Goal: Task Accomplishment & Management: Use online tool/utility

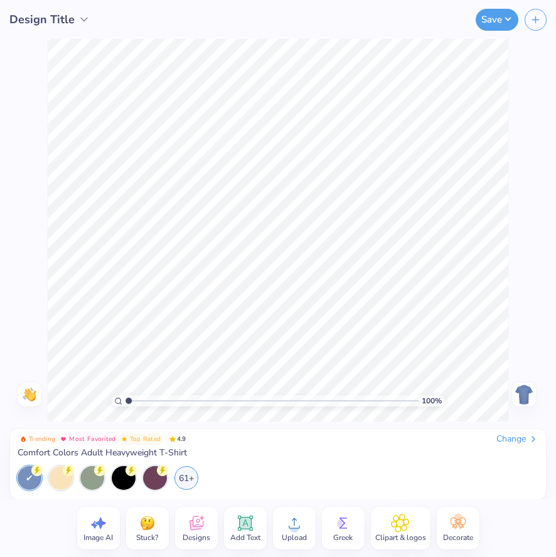
click at [526, 441] on div "Change" at bounding box center [517, 438] width 42 height 11
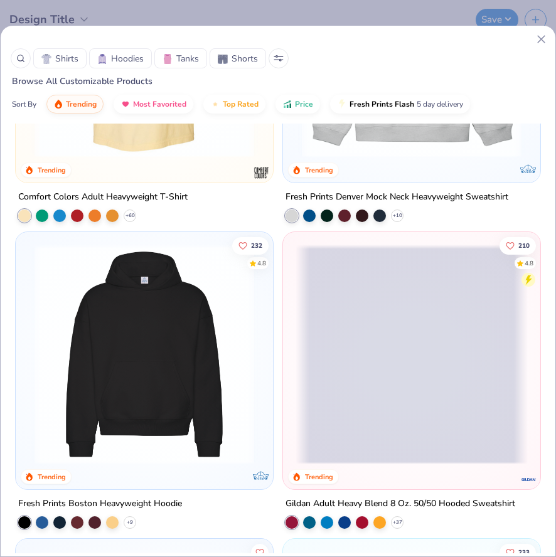
scroll to position [216, 0]
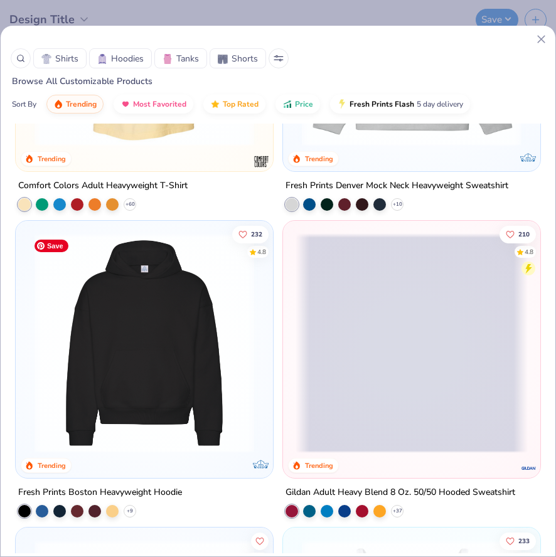
click at [220, 371] on img at bounding box center [144, 343] width 232 height 220
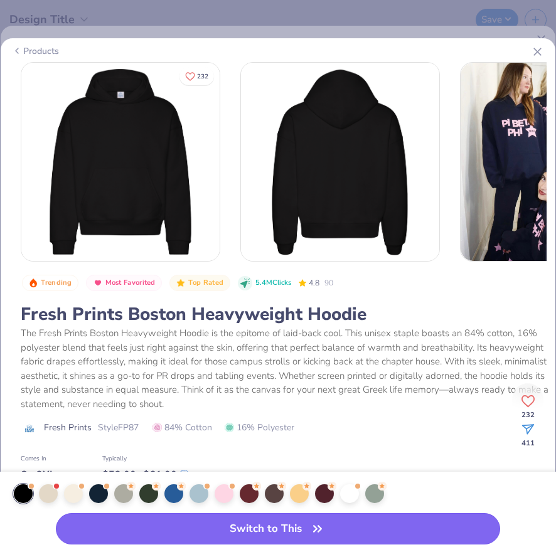
click at [240, 534] on button "Switch to This" at bounding box center [278, 528] width 445 height 31
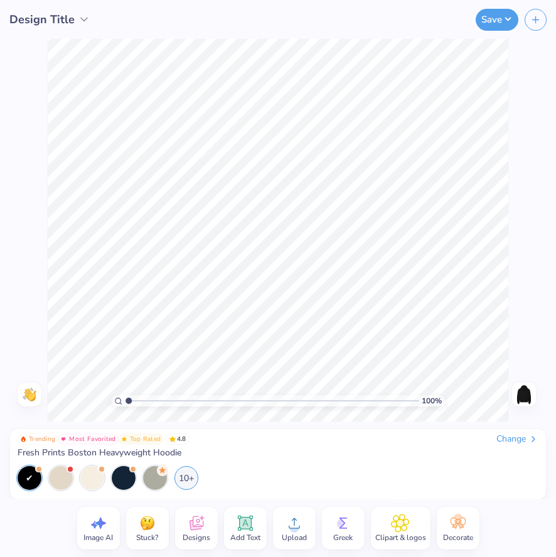
click at [250, 526] on icon at bounding box center [245, 523] width 12 height 12
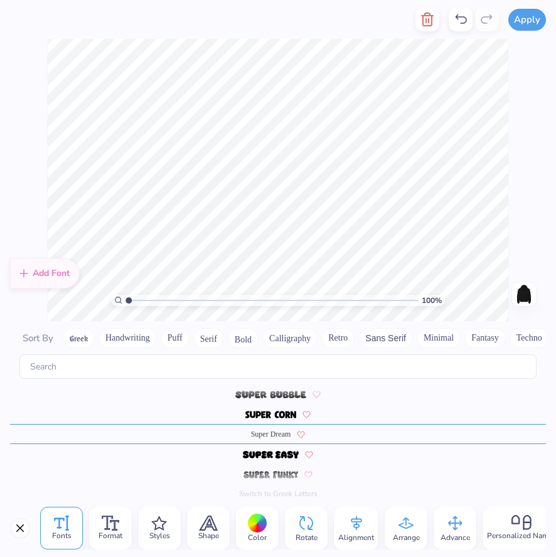
scroll to position [0, 2]
type textarea "PIBETAPHI"
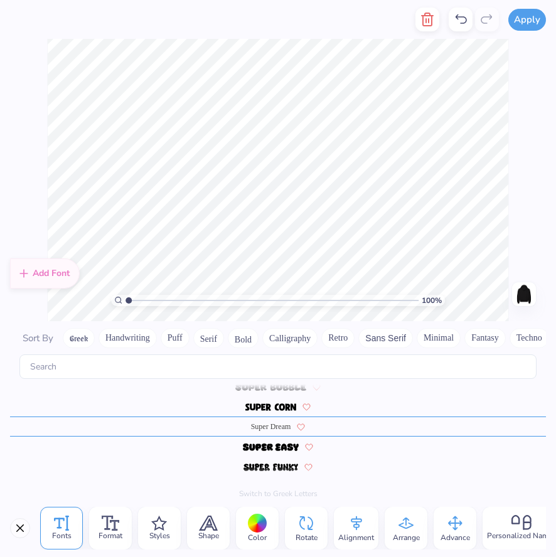
scroll to position [5421, 0]
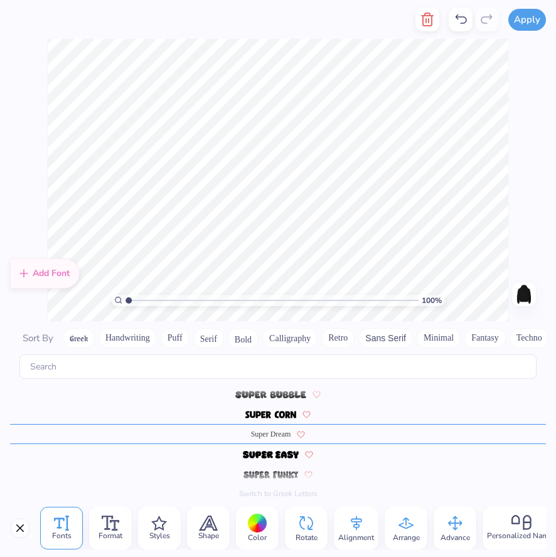
click at [281, 415] on img at bounding box center [270, 415] width 51 height 8
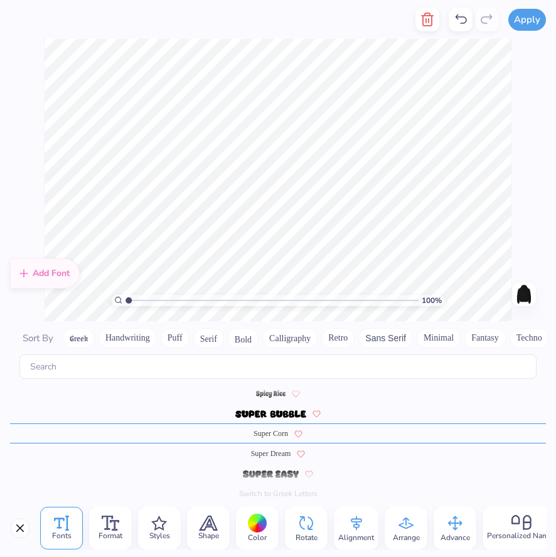
scroll to position [5401, 0]
click at [82, 340] on button "Greek" at bounding box center [79, 338] width 32 height 20
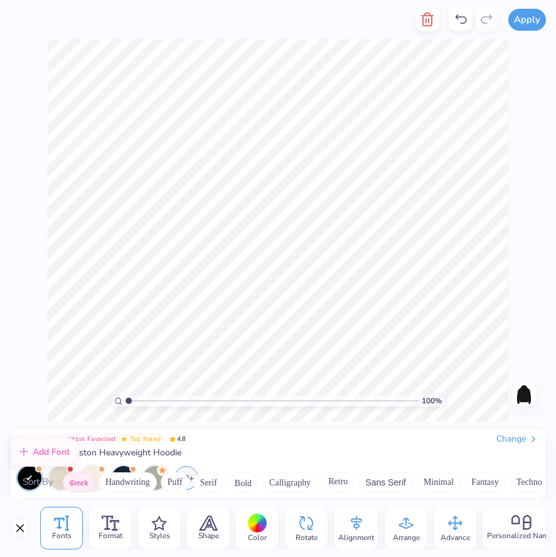
scroll to position [7, 0]
